Goal: Find specific page/section: Find specific page/section

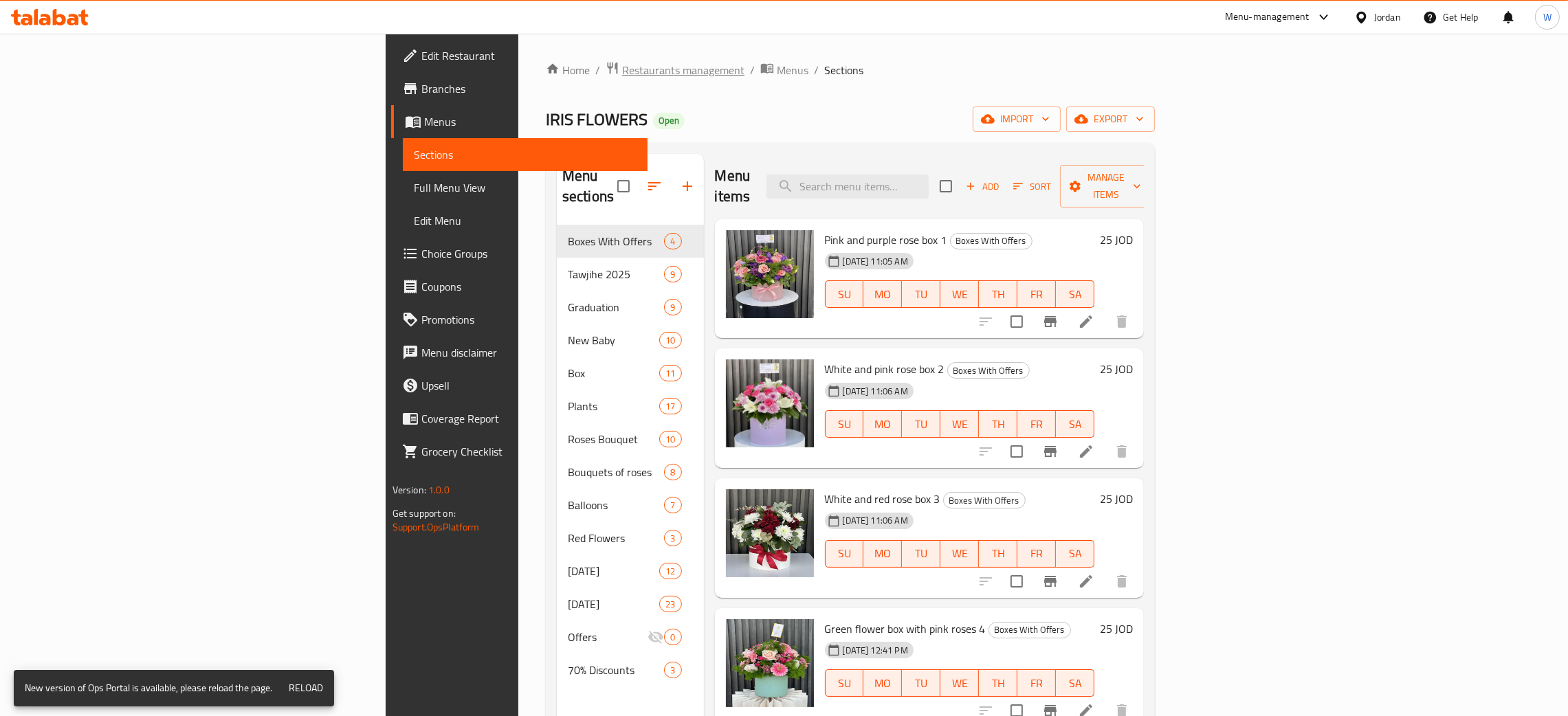
click at [622, 62] on span "Restaurants management" at bounding box center [684, 70] width 122 height 16
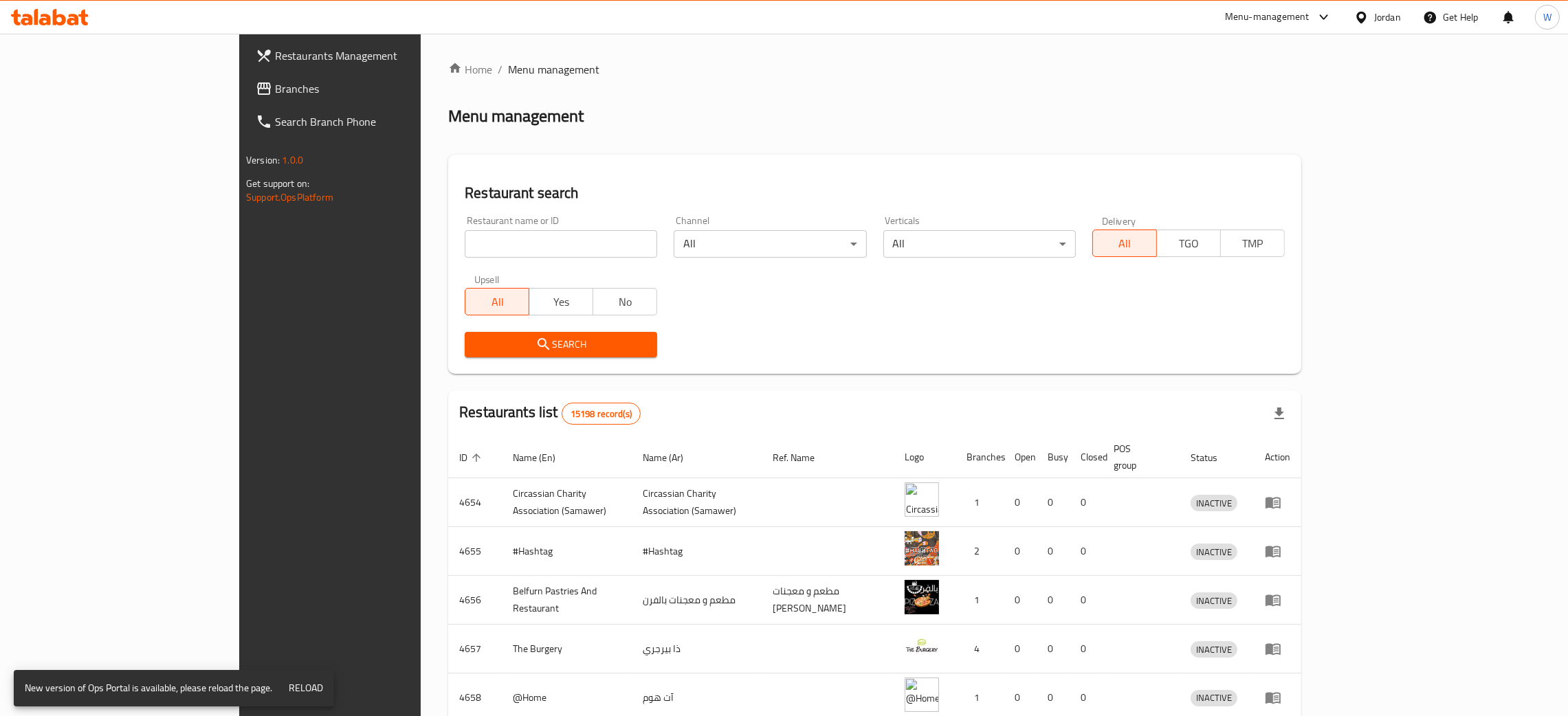
click at [485, 255] on div at bounding box center [784, 358] width 1568 height 716
click at [489, 247] on input "search" at bounding box center [561, 244] width 193 height 28
type input "jubaiha"
click at [476, 340] on span "Search" at bounding box center [561, 344] width 171 height 17
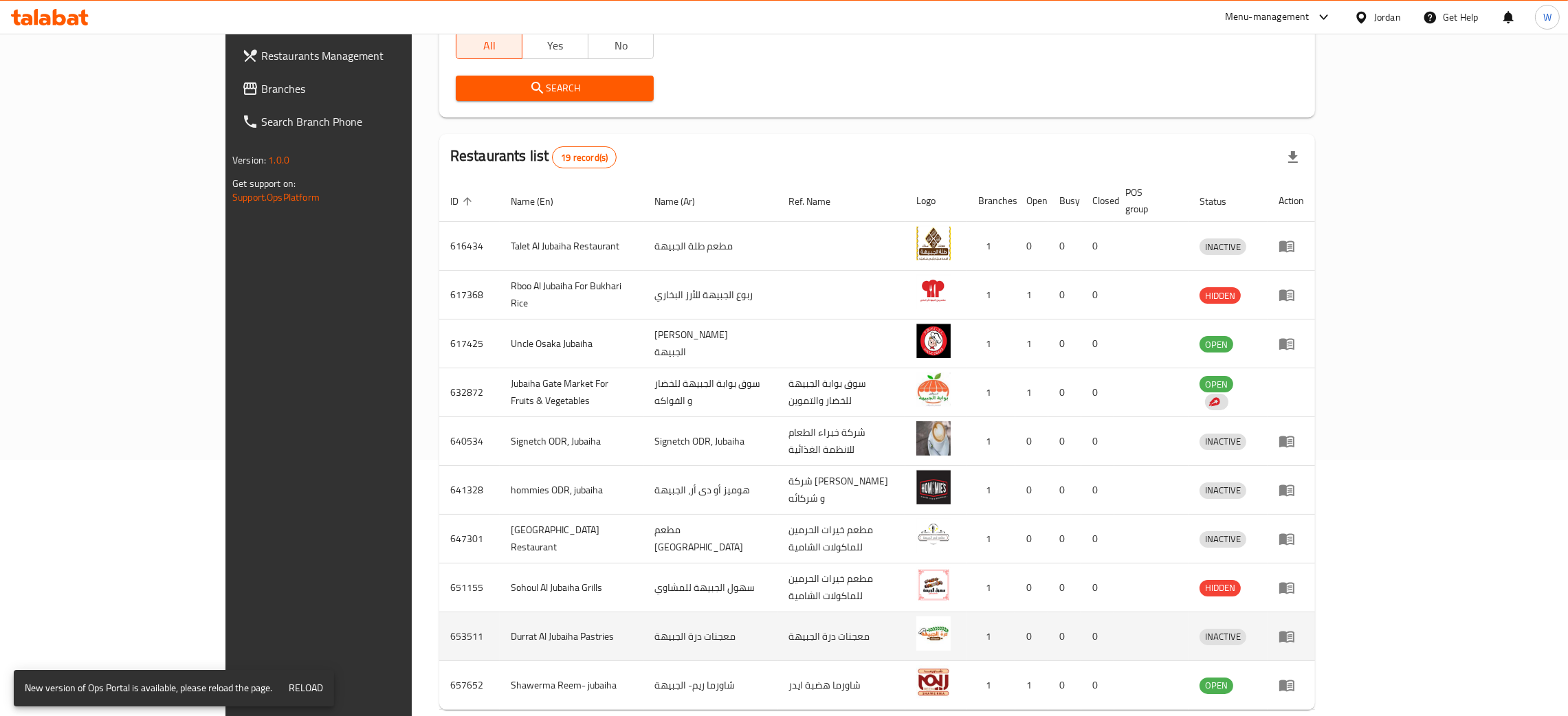
scroll to position [308, 0]
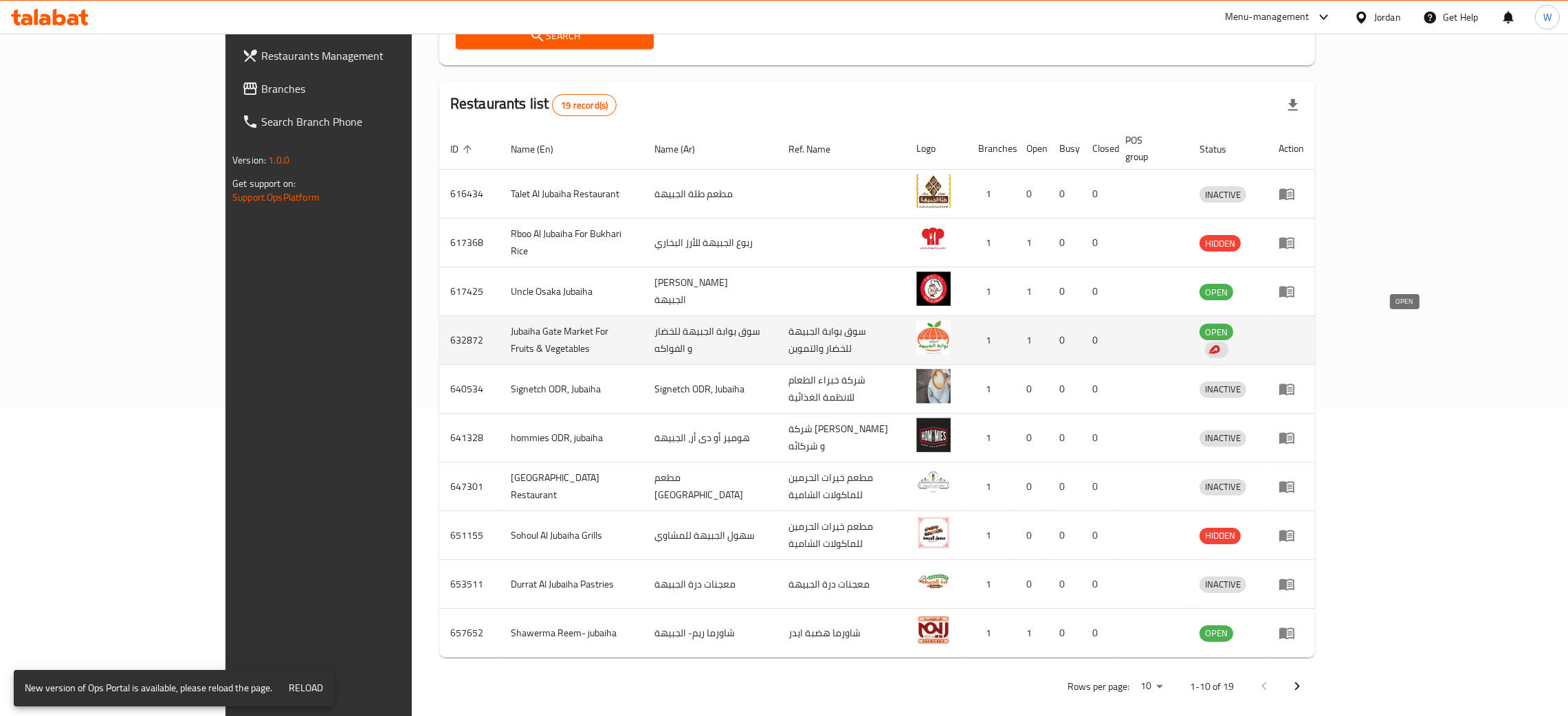
click at [1234, 329] on span "OPEN" at bounding box center [1216, 332] width 33 height 15
click at [1221, 343] on img "enhanced table" at bounding box center [1214, 349] width 12 height 12
click at [500, 325] on td "Jubaiha Gate Market For Fruits & Vegetables" at bounding box center [571, 341] width 144 height 49
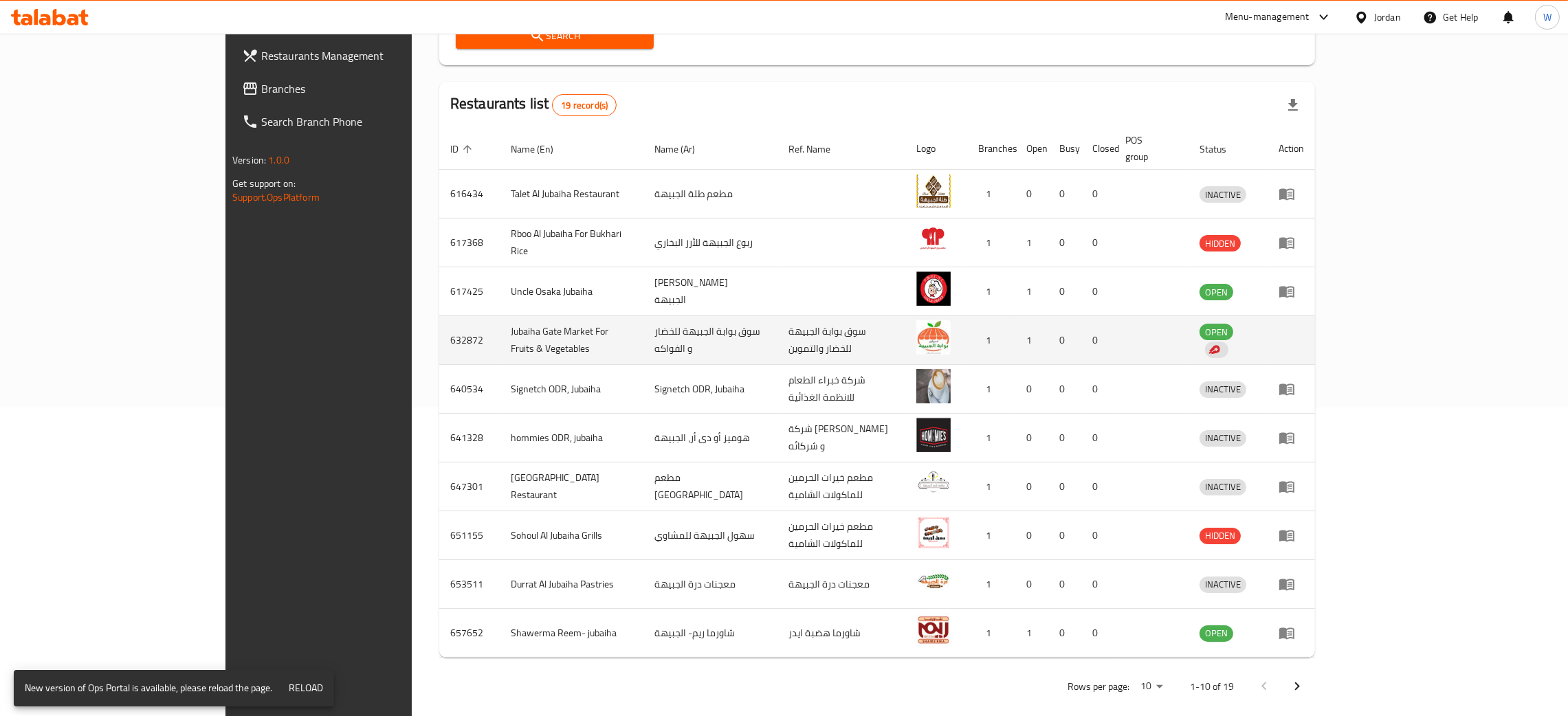
click at [500, 325] on td "Jubaiha Gate Market For Fruits & Vegetables" at bounding box center [571, 341] width 144 height 49
click at [522, 321] on td "Jubaiha Gate Market For Fruits & Vegetables" at bounding box center [571, 341] width 144 height 49
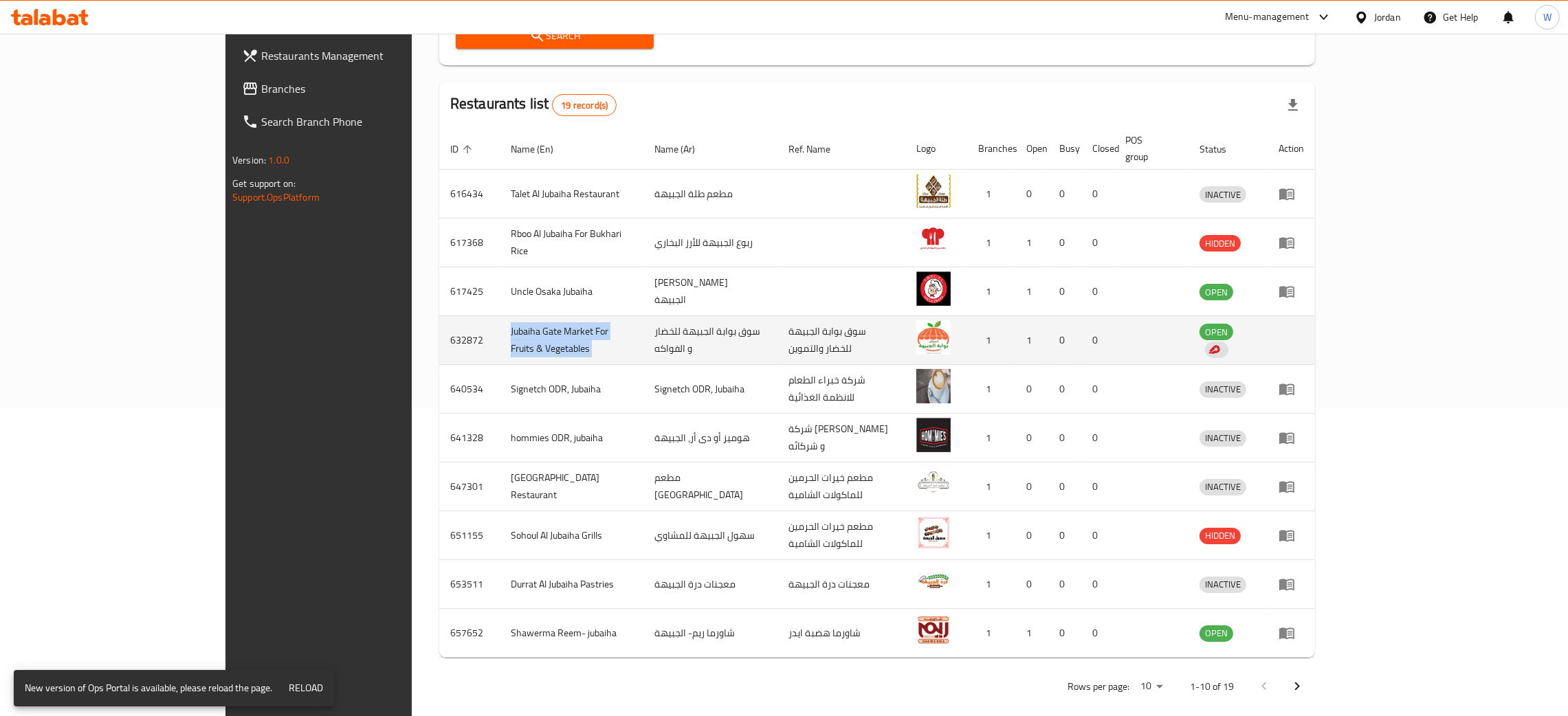
copy td "Jubaiha Gate Market For Fruits & Vegetables"
